Goal: Task Accomplishment & Management: Manage account settings

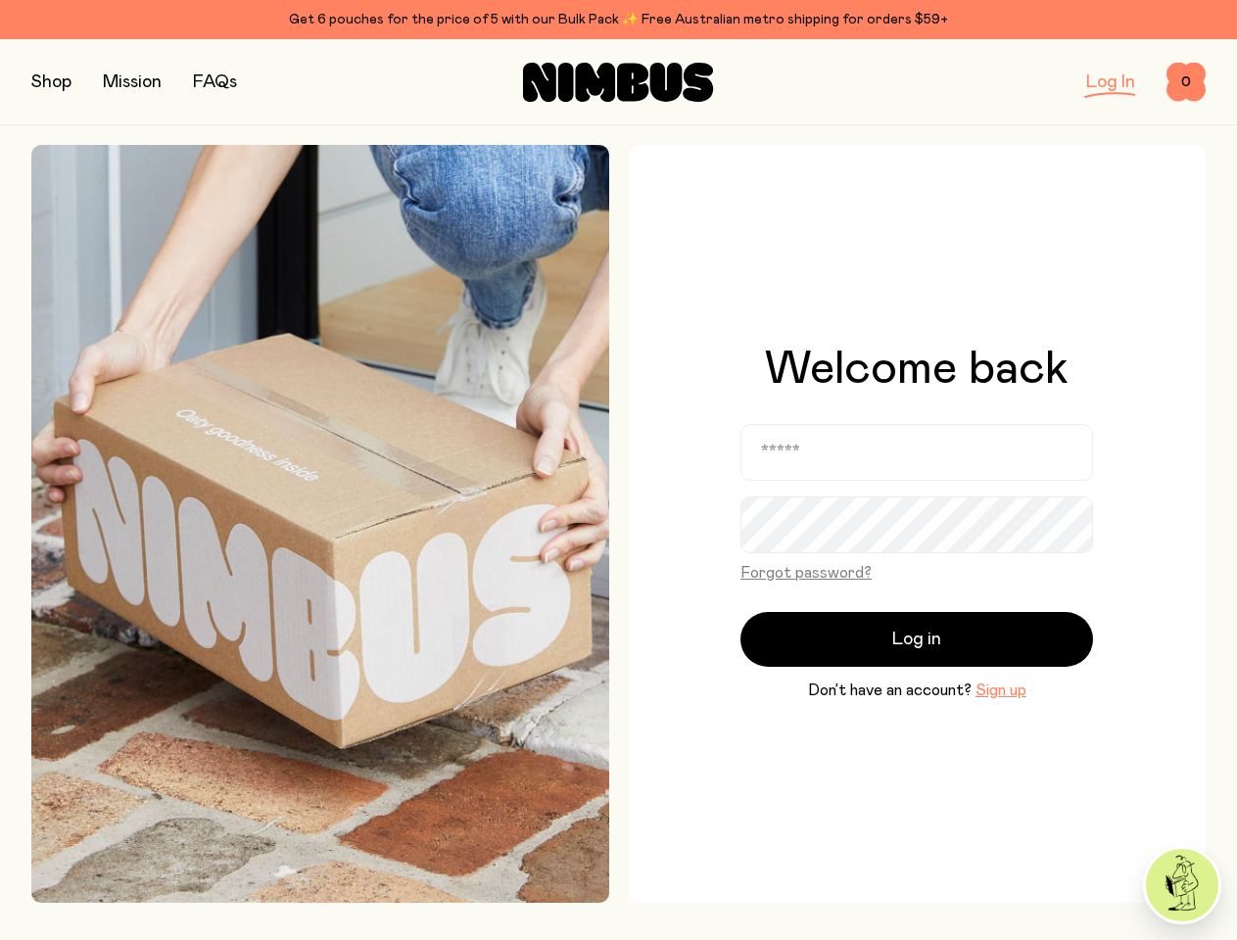
click at [800, 575] on button "Forgot password?" at bounding box center [805, 573] width 131 height 24
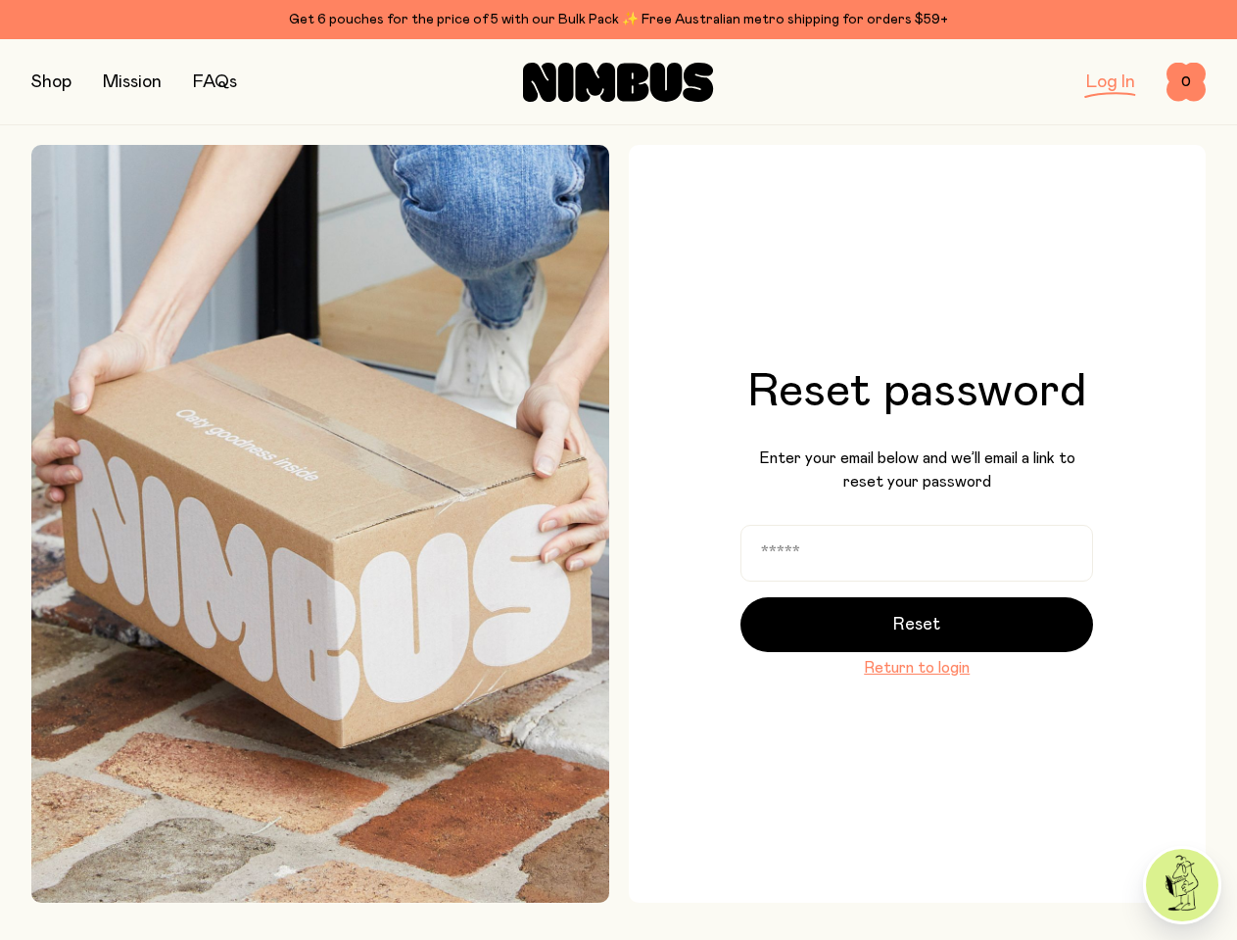
click at [913, 641] on button "Reset" at bounding box center [916, 624] width 353 height 55
click at [996, 692] on div "Reset password Enter your email below and we’ll email a link to reset your pass…" at bounding box center [918, 524] width 578 height 758
click at [60, 82] on button "button" at bounding box center [51, 82] width 40 height 27
click at [1178, 82] on span "0" at bounding box center [1185, 82] width 39 height 39
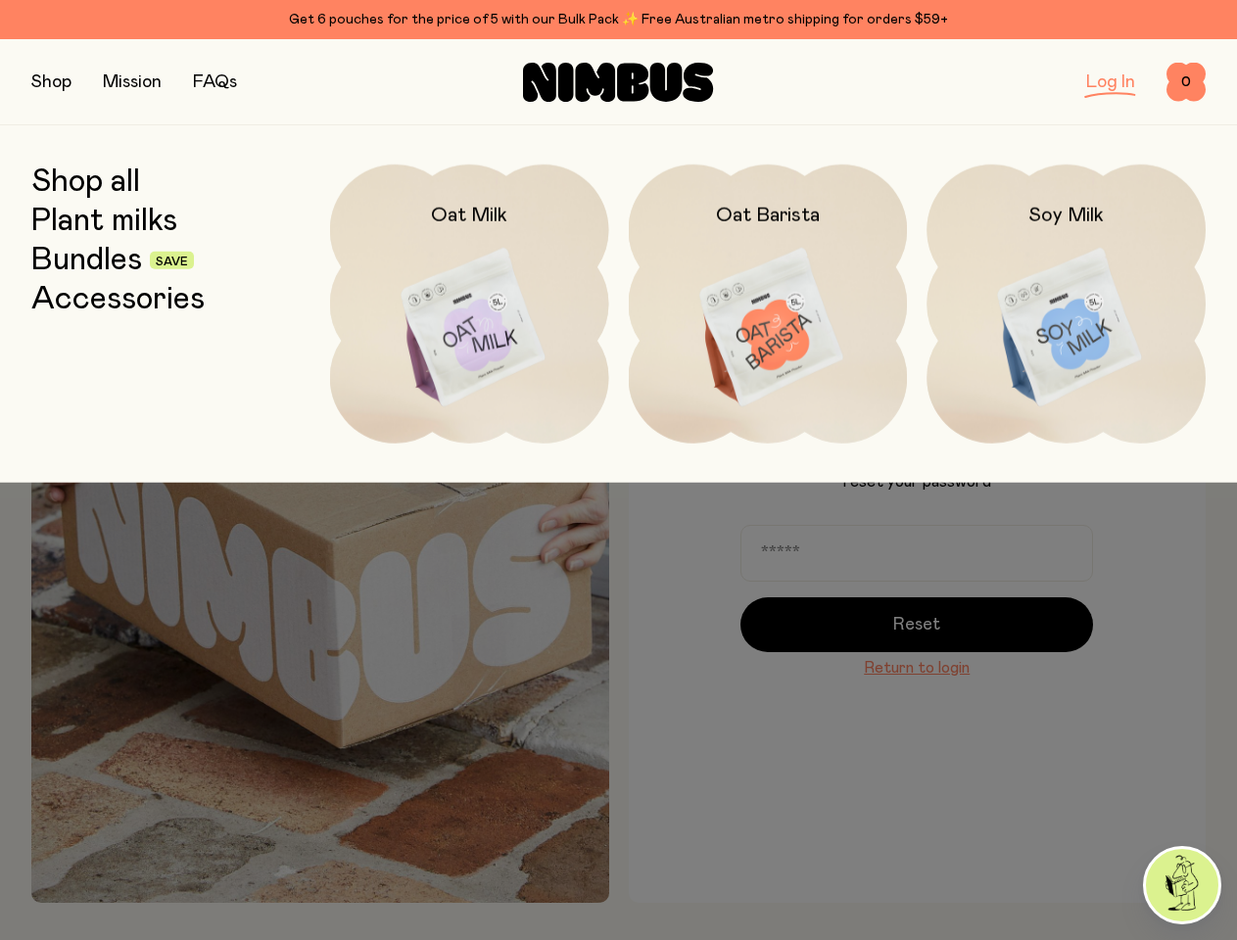
click at [1182, 885] on img at bounding box center [1182, 885] width 72 height 72
